Goal: Task Accomplishment & Management: Manage account settings

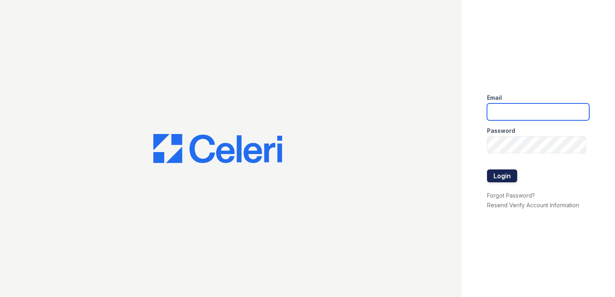
type input "[EMAIL_ADDRESS][DOMAIN_NAME]"
click at [504, 174] on button "Login" at bounding box center [502, 176] width 30 height 13
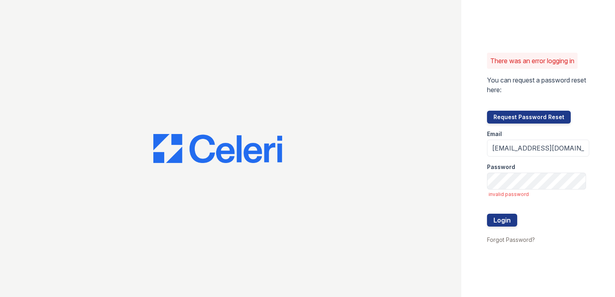
click at [412, 247] on div at bounding box center [230, 148] width 461 height 297
click at [509, 221] on button "Login" at bounding box center [502, 220] width 30 height 13
